Goal: Find specific page/section: Find specific page/section

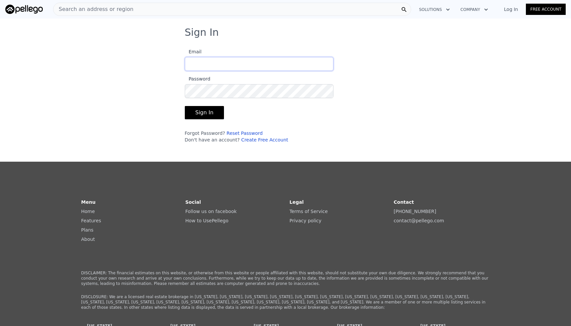
type input "[EMAIL_ADDRESS][DOMAIN_NAME]"
click at [208, 111] on button "Sign In" at bounding box center [204, 112] width 39 height 13
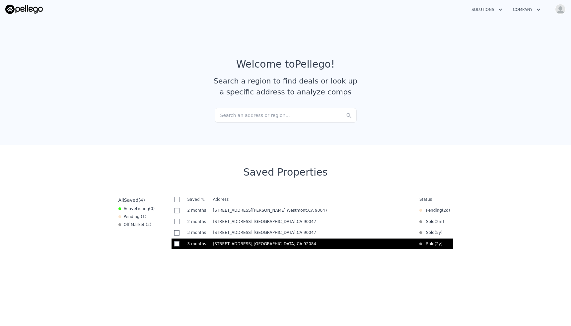
click at [255, 249] on td "614 Valley Dr , San Diego County , CA 92084" at bounding box center [313, 243] width 206 height 11
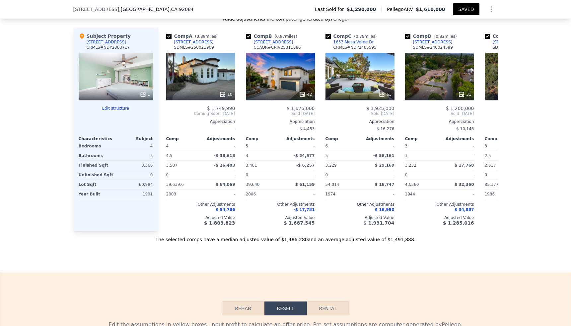
scroll to position [754, 0]
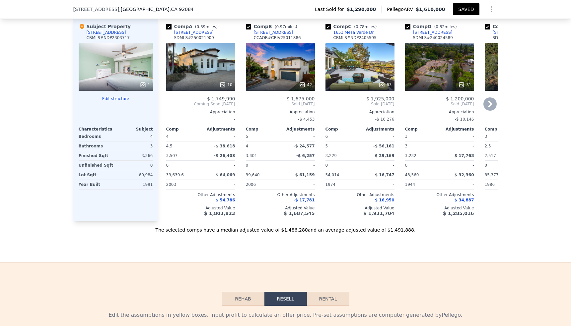
click at [488, 105] on icon at bounding box center [489, 103] width 13 height 13
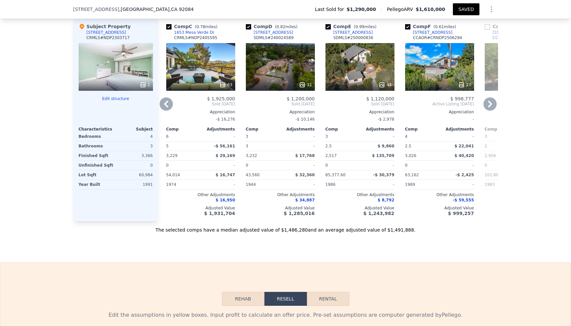
click at [492, 104] on icon at bounding box center [489, 103] width 13 height 13
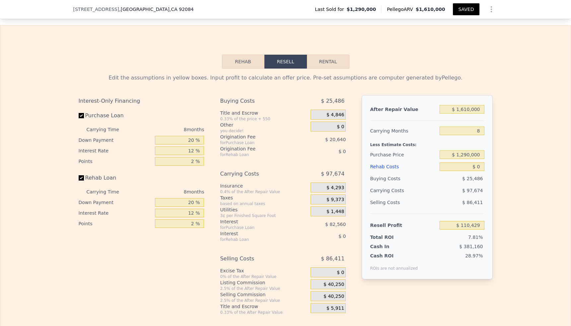
scroll to position [995, 0]
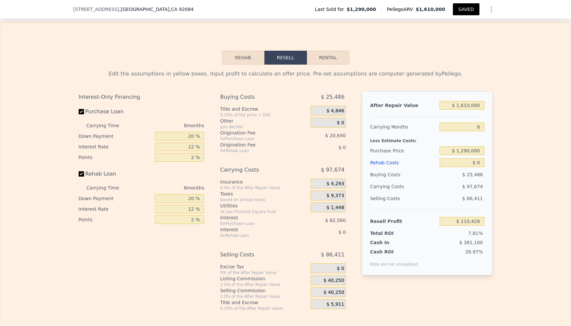
click at [328, 280] on span "$ 40,250" at bounding box center [333, 281] width 21 height 6
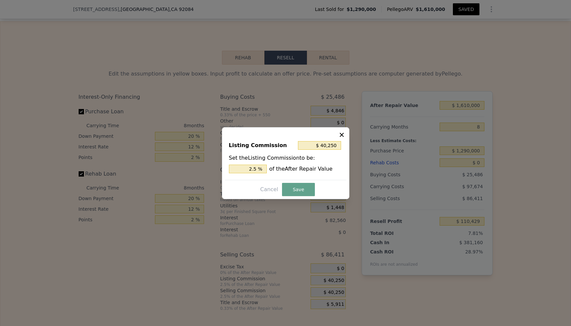
click at [344, 135] on icon at bounding box center [341, 135] width 7 height 7
